Goal: Task Accomplishment & Management: Complete application form

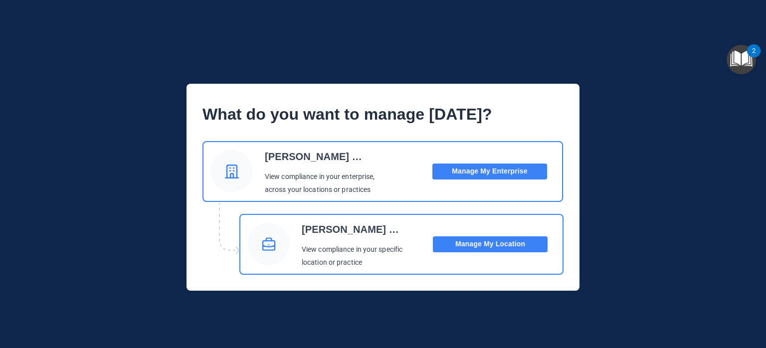
click at [491, 241] on button "Manage My Location" at bounding box center [490, 244] width 115 height 16
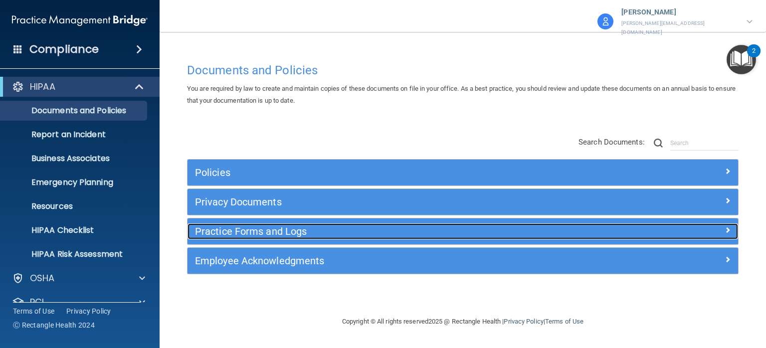
click at [407, 228] on h5 "Practice Forms and Logs" at bounding box center [394, 231] width 398 height 11
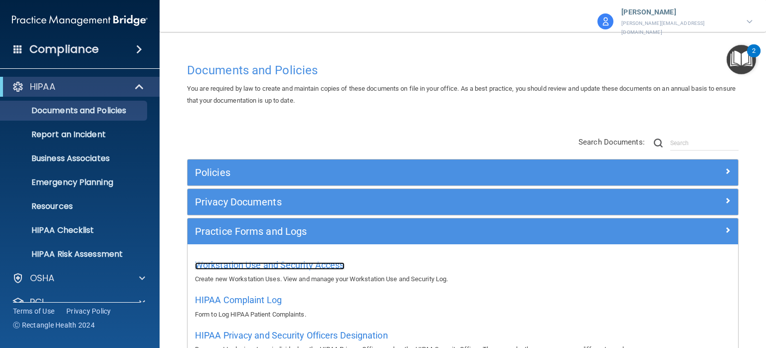
click at [311, 260] on span "Workstation Use and Security Access" at bounding box center [270, 265] width 150 height 10
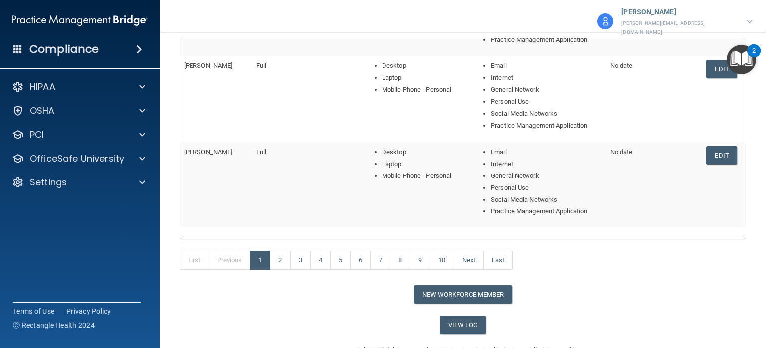
scroll to position [422, 0]
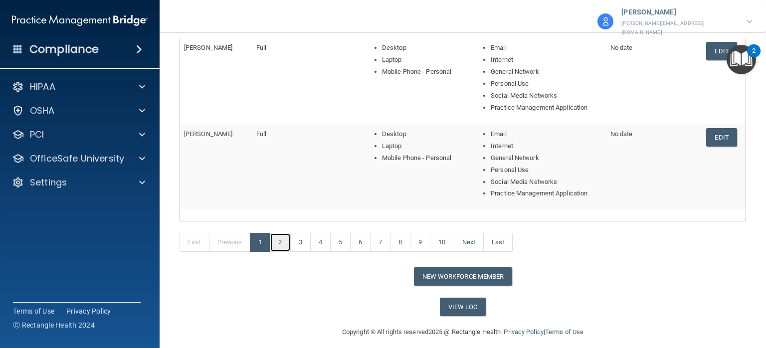
click at [282, 240] on link "2" at bounding box center [280, 242] width 20 height 19
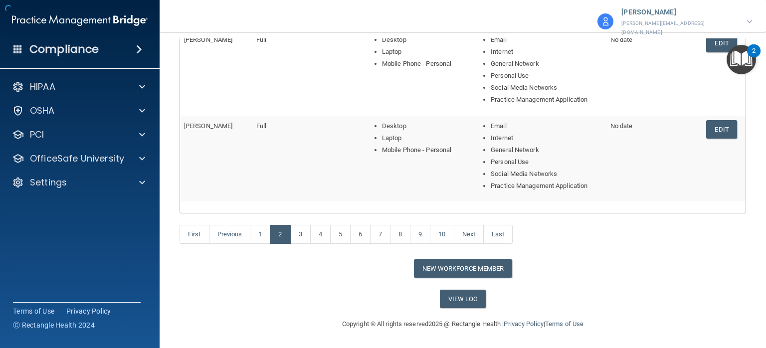
scroll to position [410, 0]
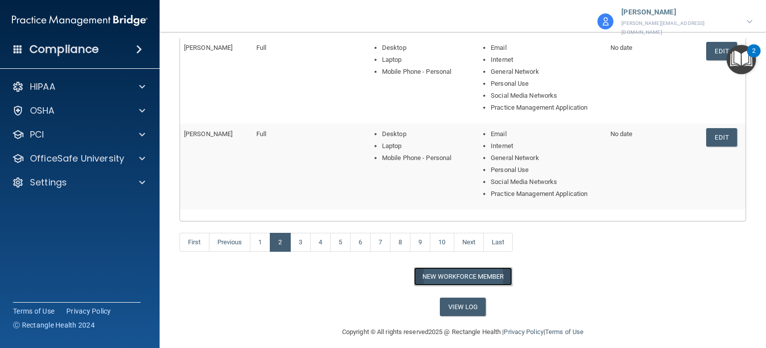
click at [432, 268] on button "New Workforce Member" at bounding box center [463, 276] width 98 height 18
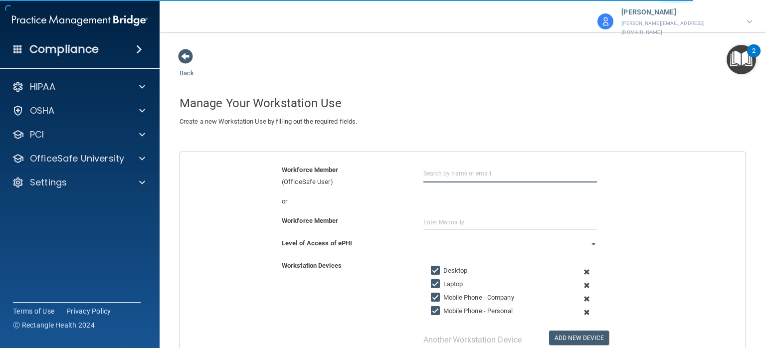
click at [459, 169] on input "text" at bounding box center [510, 173] width 174 height 18
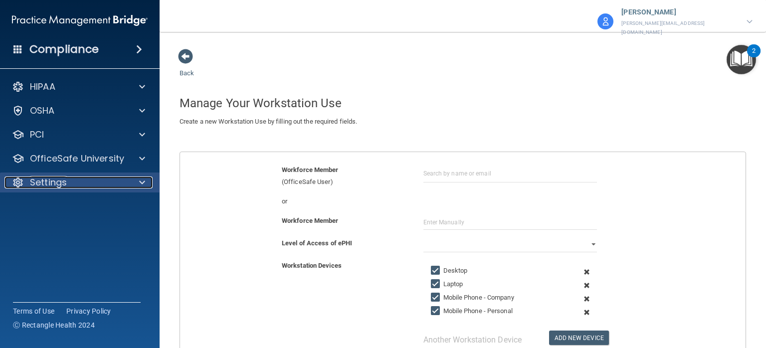
click at [12, 177] on div at bounding box center [18, 183] width 12 height 12
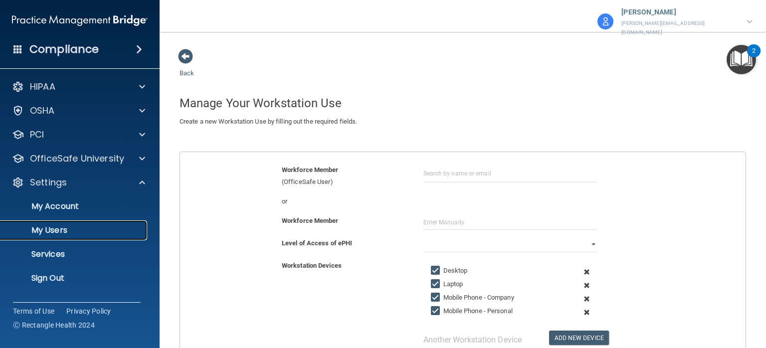
click at [53, 225] on p "My Users" at bounding box center [74, 230] width 136 height 10
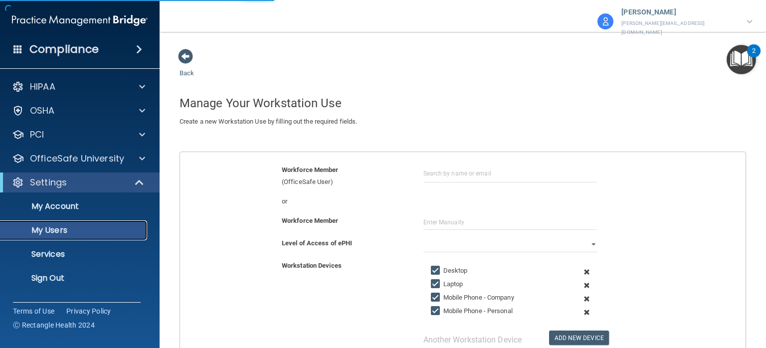
select select "20"
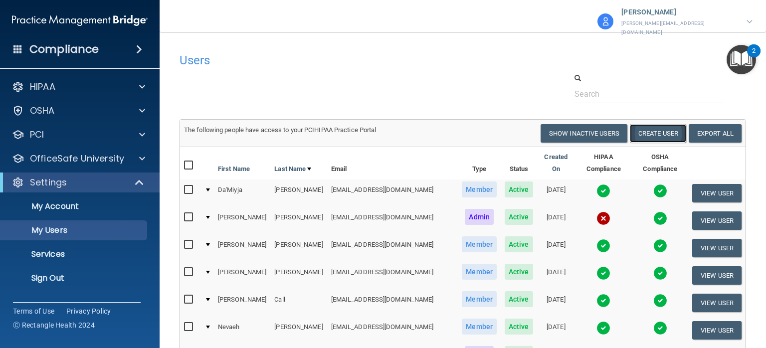
click at [644, 126] on button "Create User" at bounding box center [658, 133] width 56 height 18
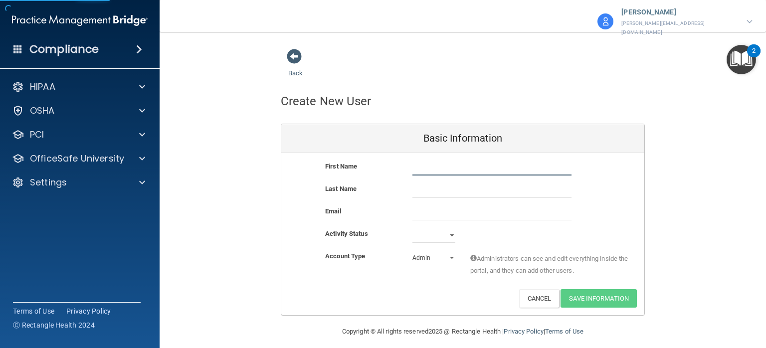
click at [447, 161] on input "text" at bounding box center [491, 168] width 159 height 15
type input "[PERSON_NAME]"
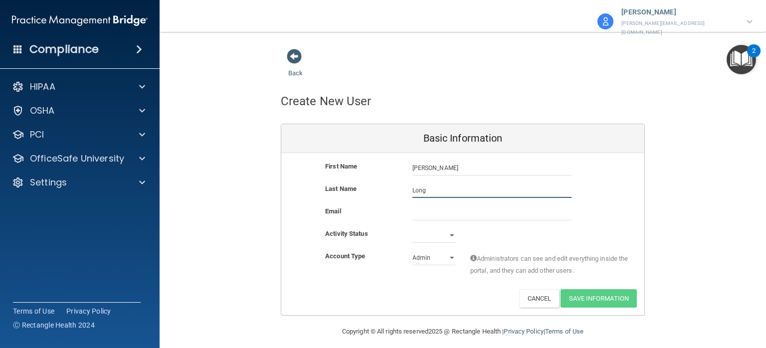
type input "Long"
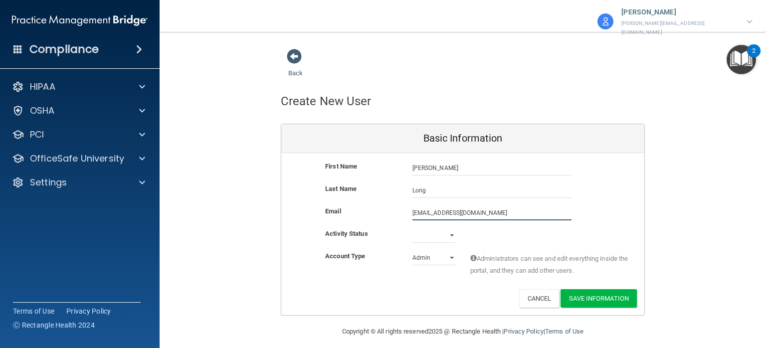
type input "[EMAIL_ADDRESS][DOMAIN_NAME]"
click at [435, 229] on select "Active Inactive" at bounding box center [433, 235] width 43 height 15
select select "active"
click at [412, 228] on select "Active Inactive" at bounding box center [433, 235] width 43 height 15
click at [428, 250] on select "Admin Member" at bounding box center [433, 257] width 43 height 15
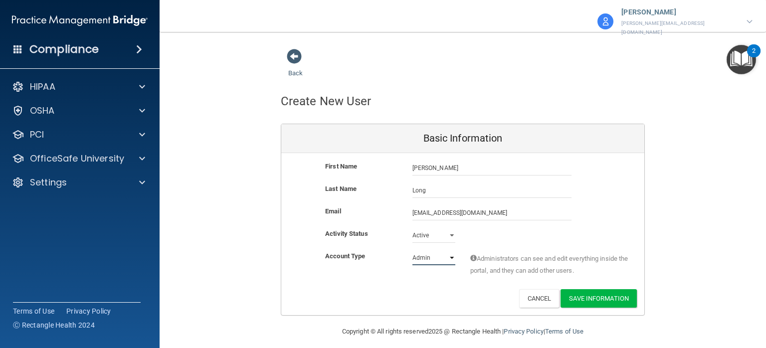
select select "practice_member"
click at [412, 250] on select "Admin Member" at bounding box center [433, 257] width 43 height 15
click at [562, 293] on button "Save Information" at bounding box center [598, 298] width 76 height 18
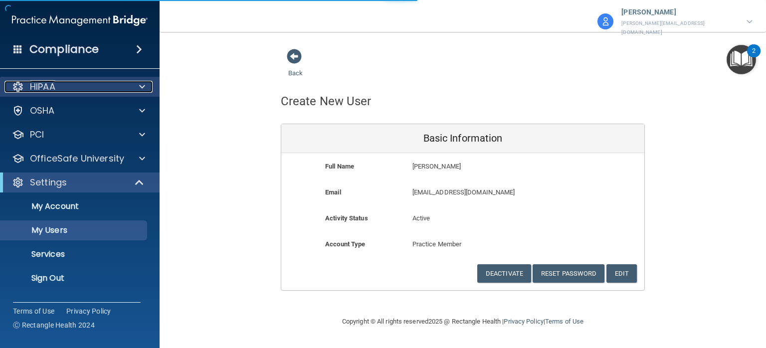
click at [68, 90] on div "HIPAA" at bounding box center [66, 87] width 124 height 12
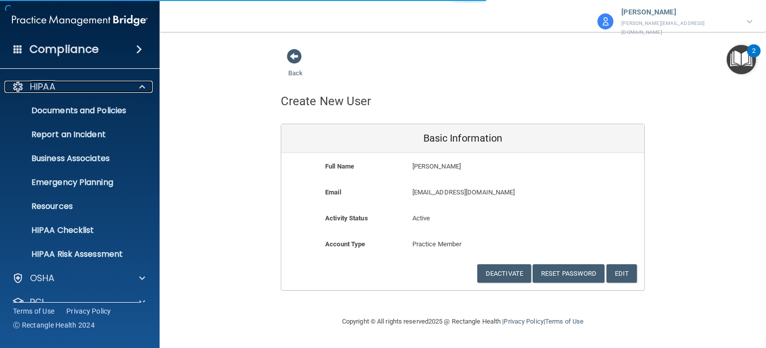
select select "20"
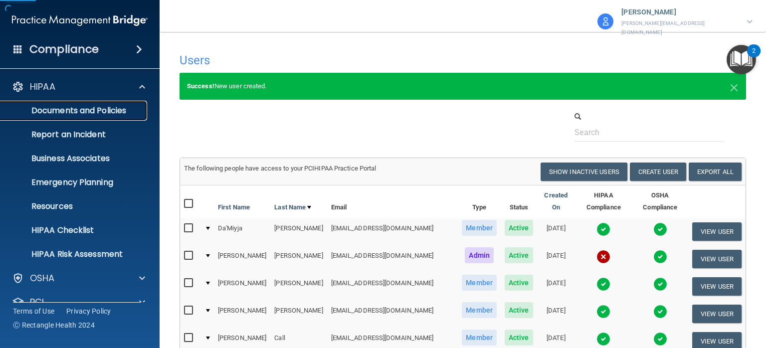
click at [94, 113] on p "Documents and Policies" at bounding box center [74, 111] width 136 height 10
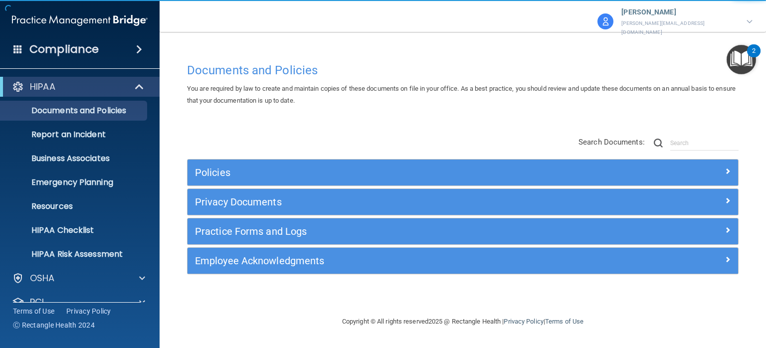
click at [297, 233] on div "Practice Forms and Logs" at bounding box center [462, 231] width 550 height 26
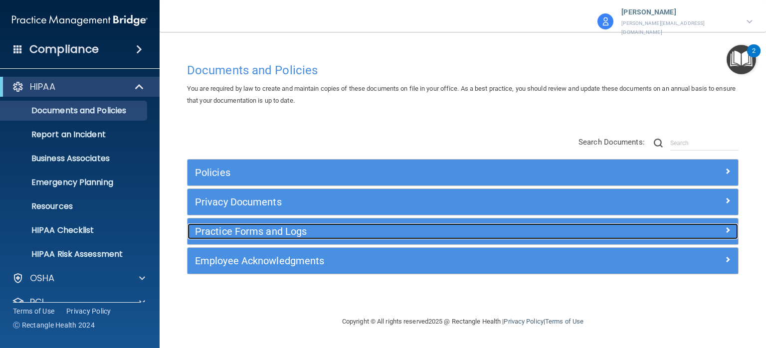
click at [319, 226] on h5 "Practice Forms and Logs" at bounding box center [394, 231] width 398 height 11
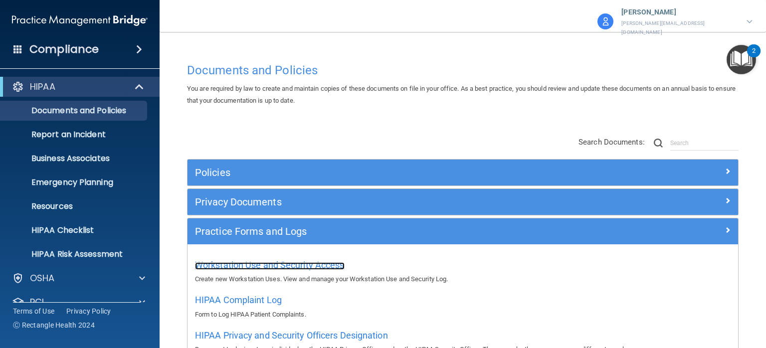
click at [309, 260] on span "Workstation Use and Security Access" at bounding box center [270, 265] width 150 height 10
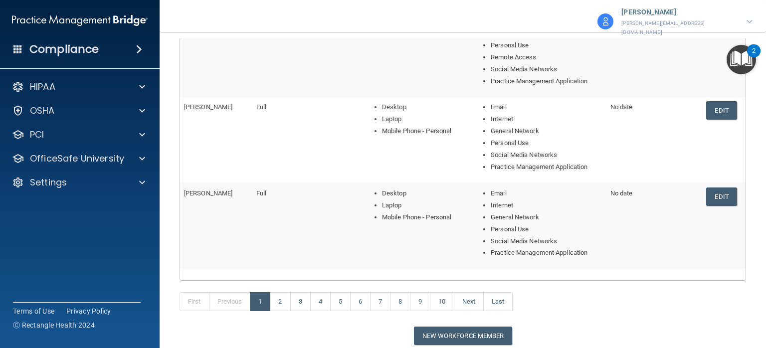
scroll to position [422, 0]
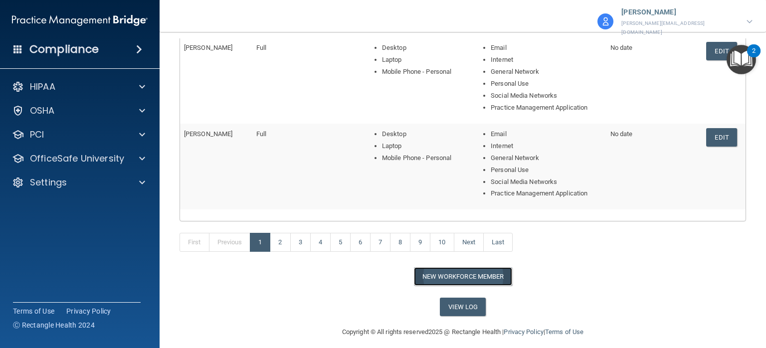
click at [474, 267] on button "New Workforce Member" at bounding box center [463, 276] width 98 height 18
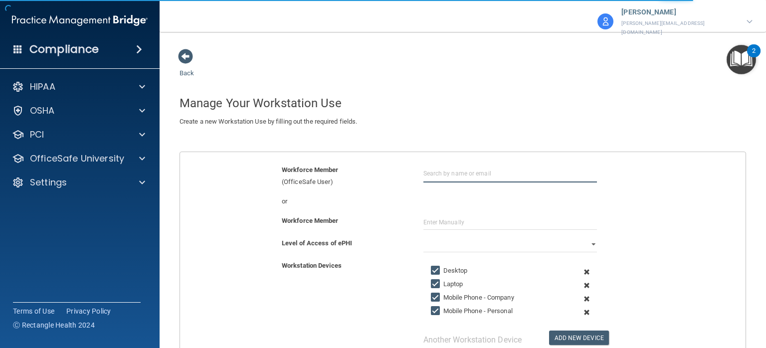
click at [488, 172] on input "text" at bounding box center [510, 173] width 174 height 18
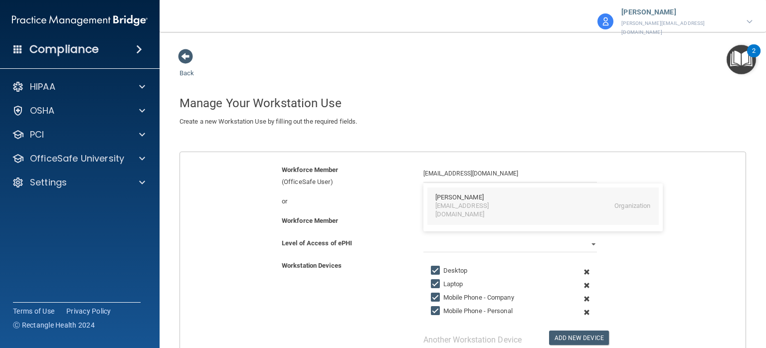
click at [471, 193] on div "[PERSON_NAME]" at bounding box center [459, 197] width 48 height 8
type input "[PERSON_NAME]"
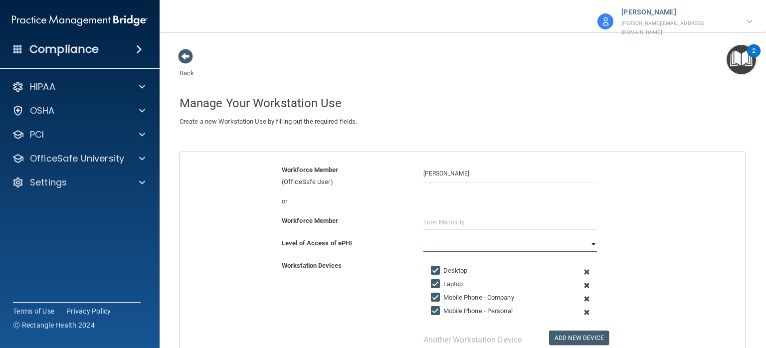
click at [476, 241] on select "Full Limited None" at bounding box center [510, 244] width 174 height 15
select select "0"
click at [423, 237] on select "Full Limited None" at bounding box center [510, 244] width 174 height 15
click at [431, 294] on input "Mobile Phone - Company" at bounding box center [436, 298] width 11 height 8
checkbox input "false"
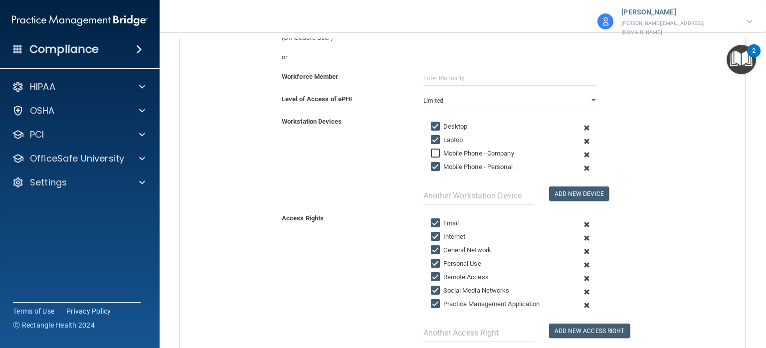
scroll to position [145, 0]
click at [433, 272] on input "Remote Access" at bounding box center [436, 276] width 11 height 8
checkbox input "false"
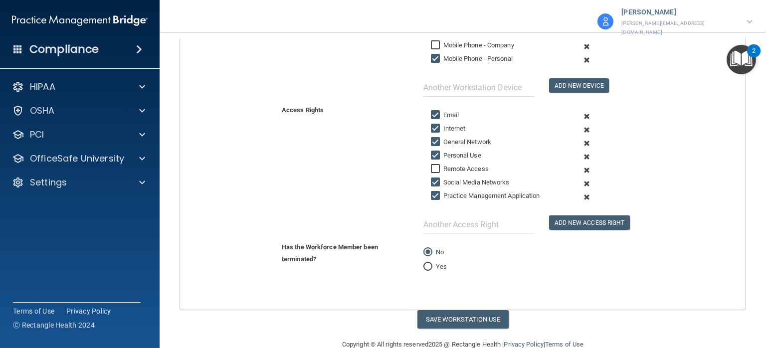
scroll to position [263, 0]
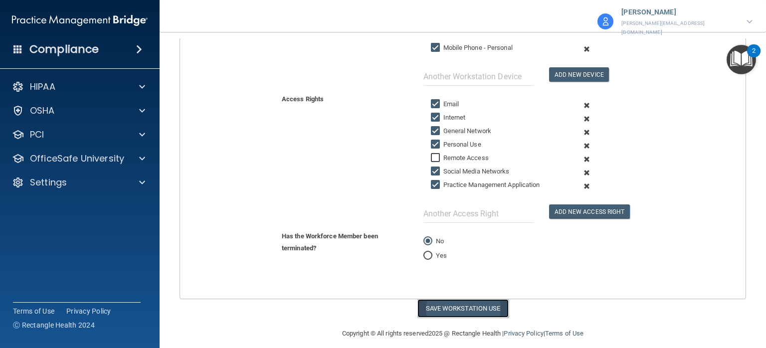
click at [458, 300] on button "Save Workstation Use" at bounding box center [462, 308] width 91 height 18
select select "? string:Full ?"
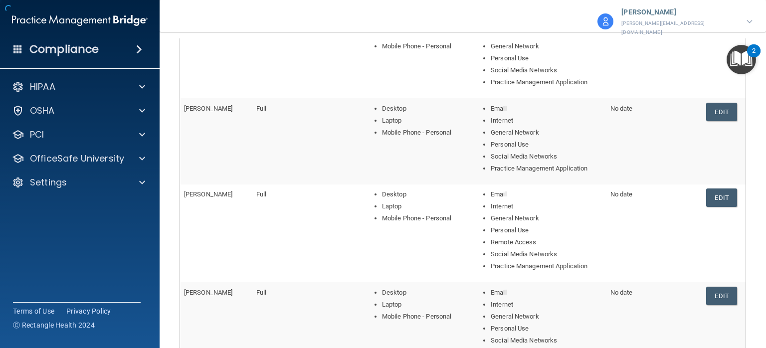
scroll to position [401, 0]
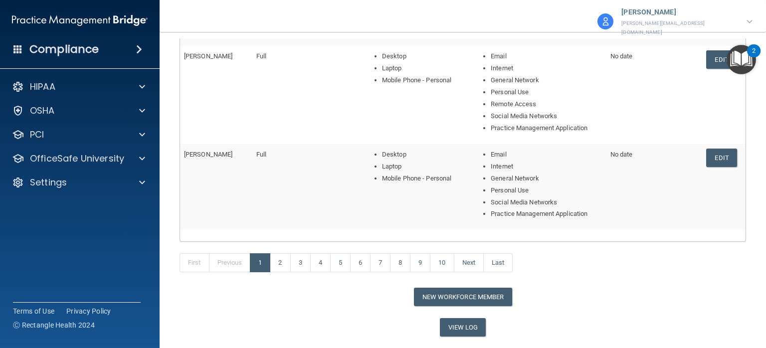
click at [748, 20] on img at bounding box center [749, 21] width 6 height 3
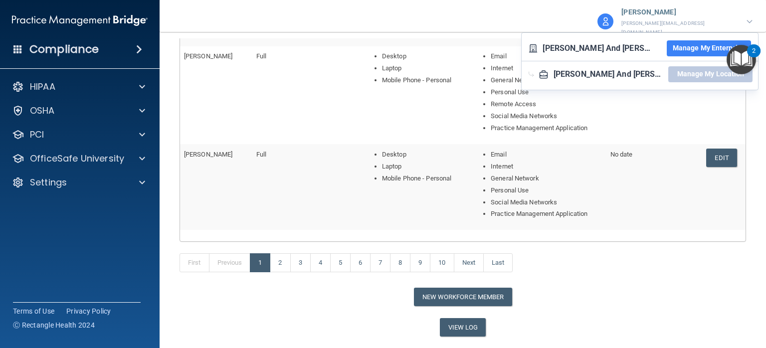
click at [745, 16] on div "[PERSON_NAME] [PERSON_NAME][EMAIL_ADDRESS][DOMAIN_NAME]" at bounding box center [674, 21] width 157 height 33
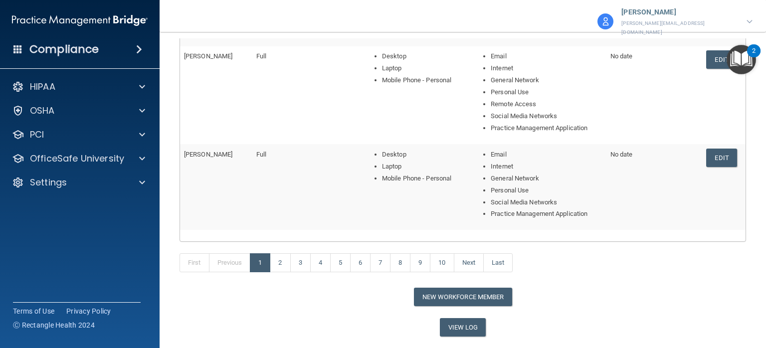
click at [686, 18] on p "[PERSON_NAME]" at bounding box center [678, 12] width 115 height 13
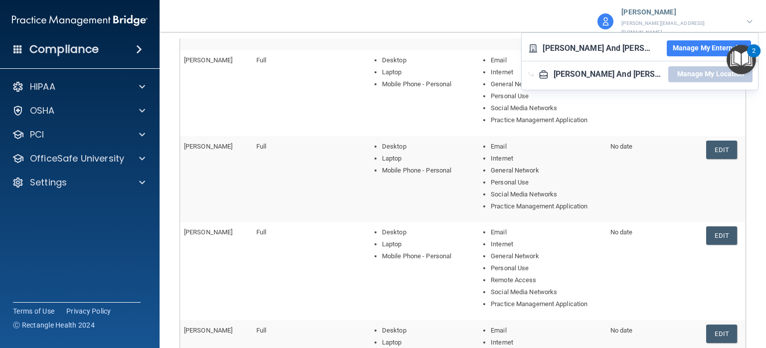
scroll to position [201, 0]
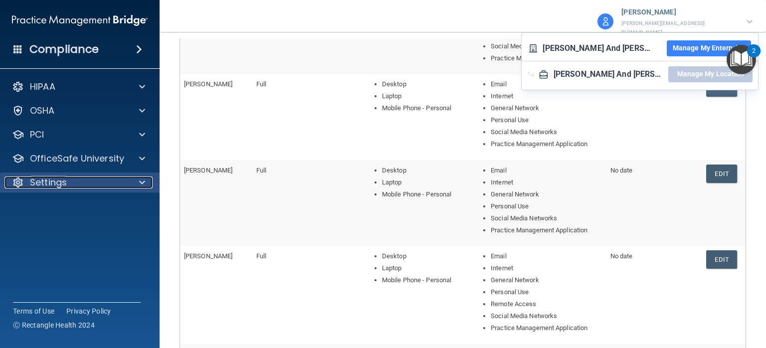
click at [131, 186] on div at bounding box center [140, 183] width 25 height 12
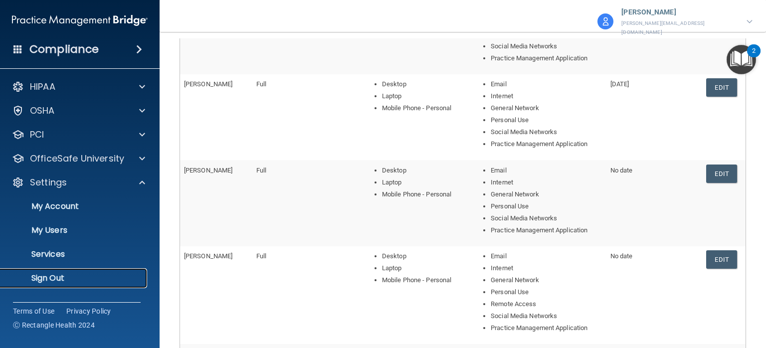
click at [37, 282] on p "Sign Out" at bounding box center [74, 278] width 136 height 10
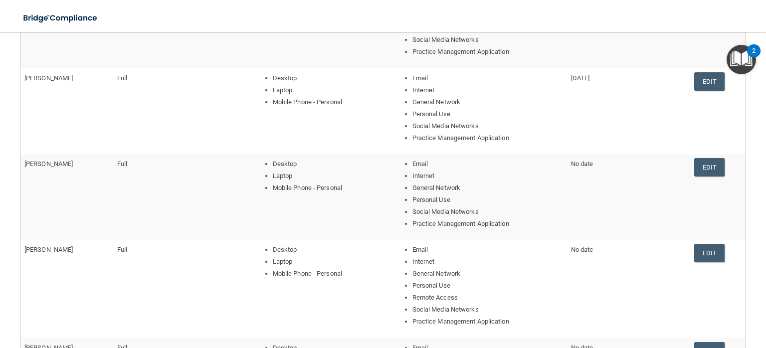
scroll to position [18, 0]
